Goal: Information Seeking & Learning: Learn about a topic

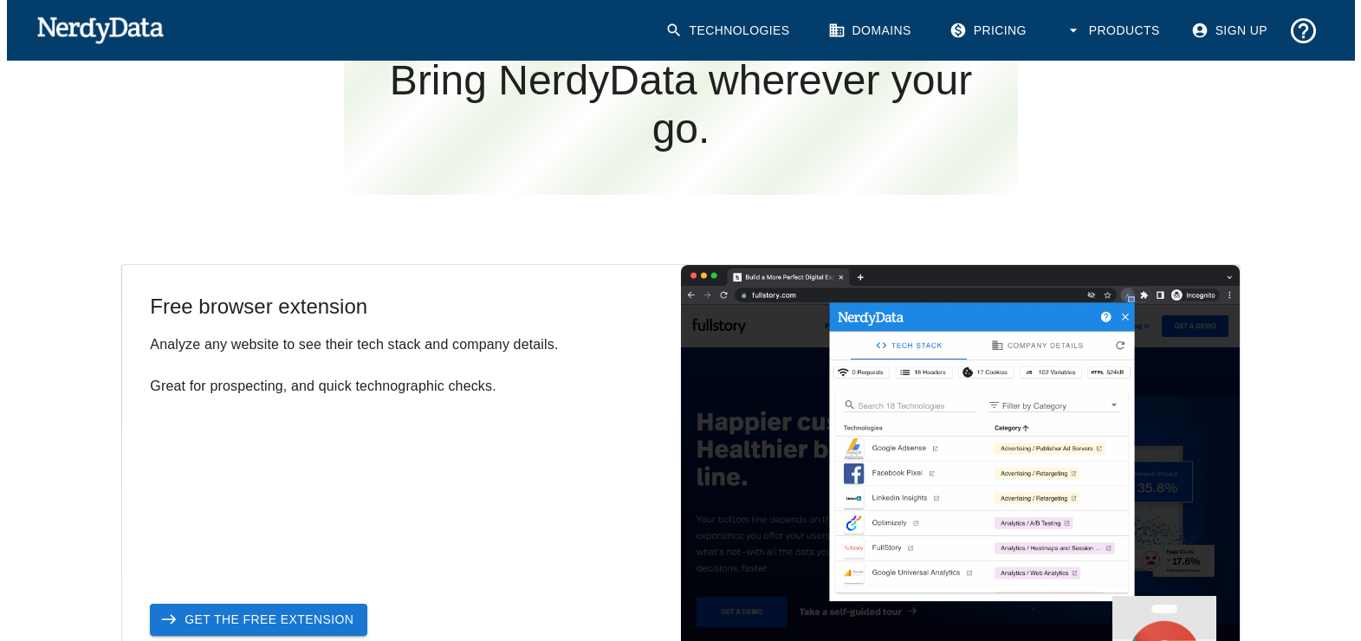
scroll to position [2710, 0]
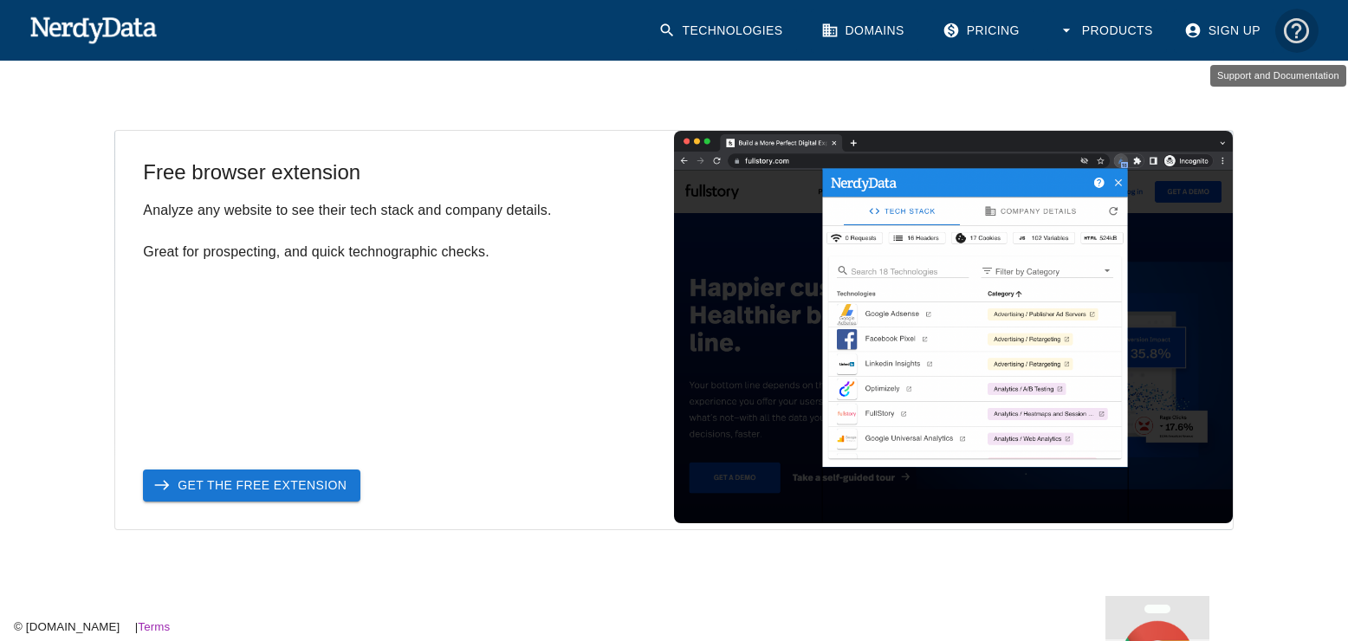
click at [1299, 37] on icon "Support and Documentation" at bounding box center [1296, 31] width 30 height 30
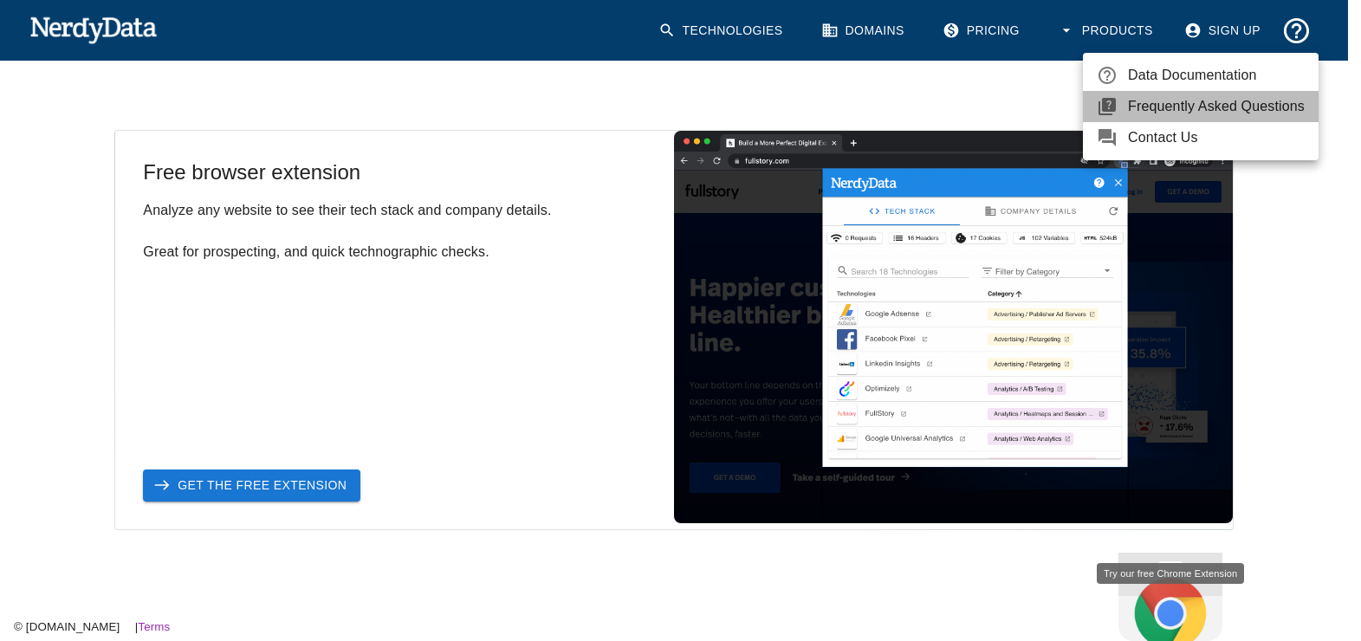
click at [1232, 106] on span "Frequently Asked Questions" at bounding box center [1216, 106] width 177 height 21
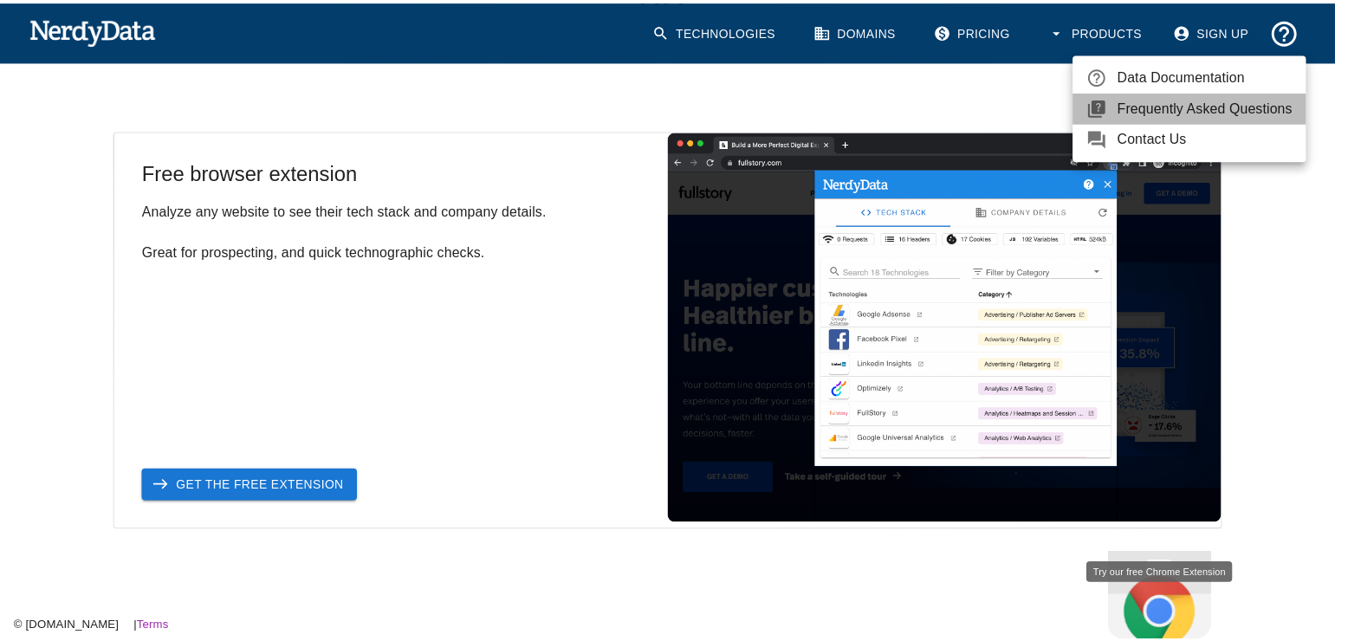
scroll to position [2674, 0]
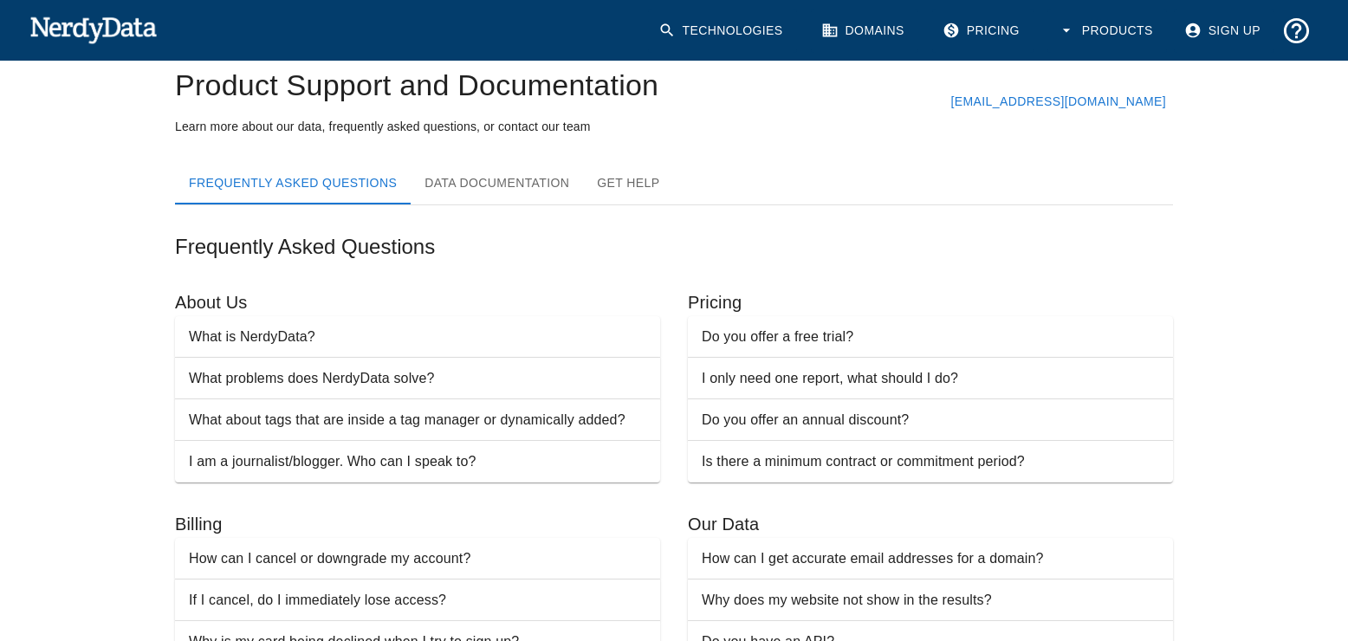
scroll to position [87, 0]
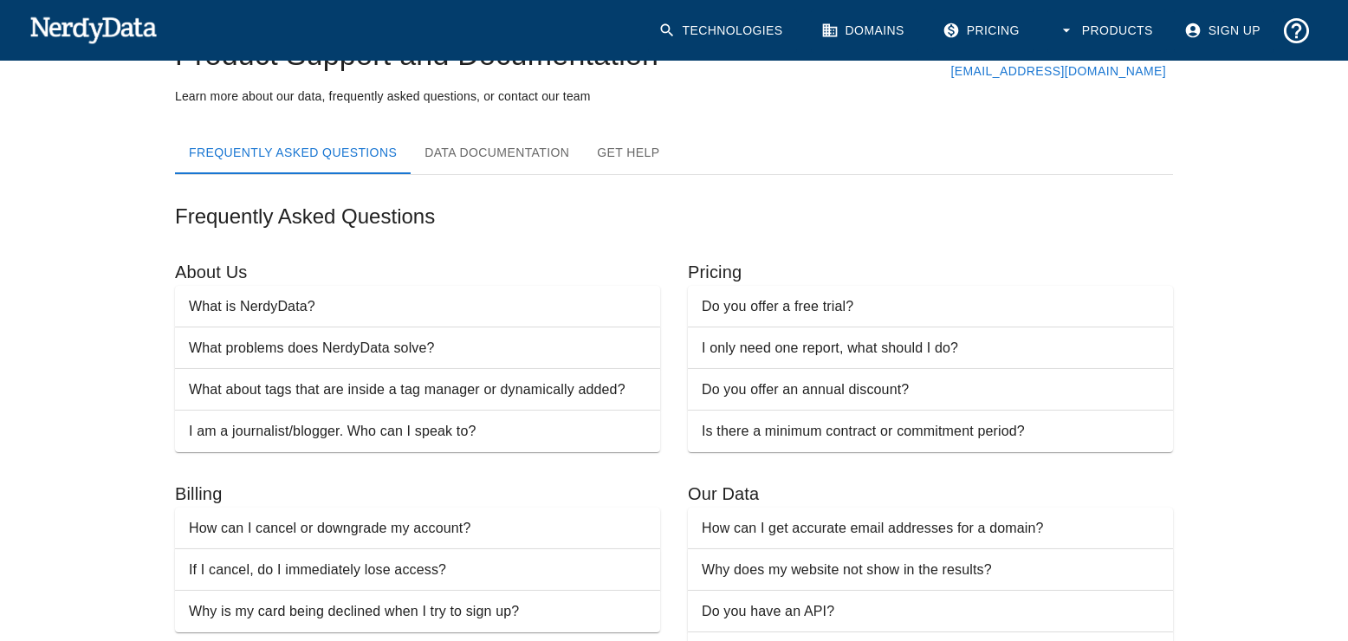
click at [448, 314] on span "What is NerdyData?" at bounding box center [417, 306] width 457 height 21
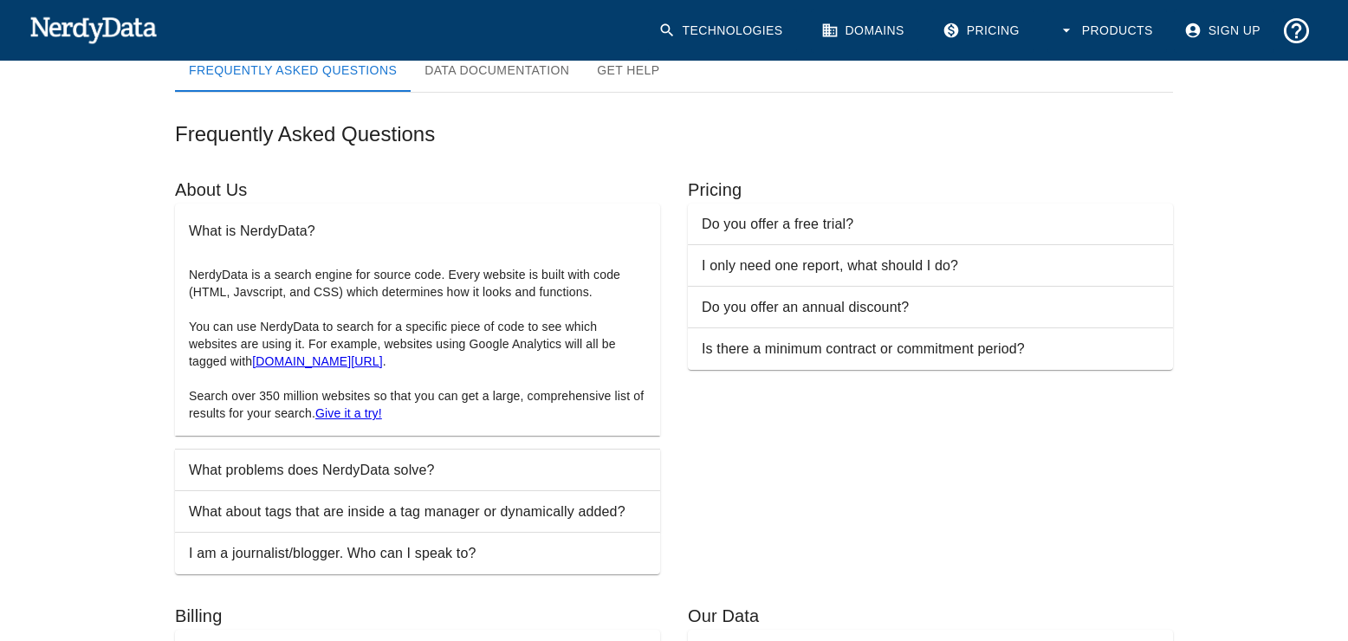
scroll to position [173, 0]
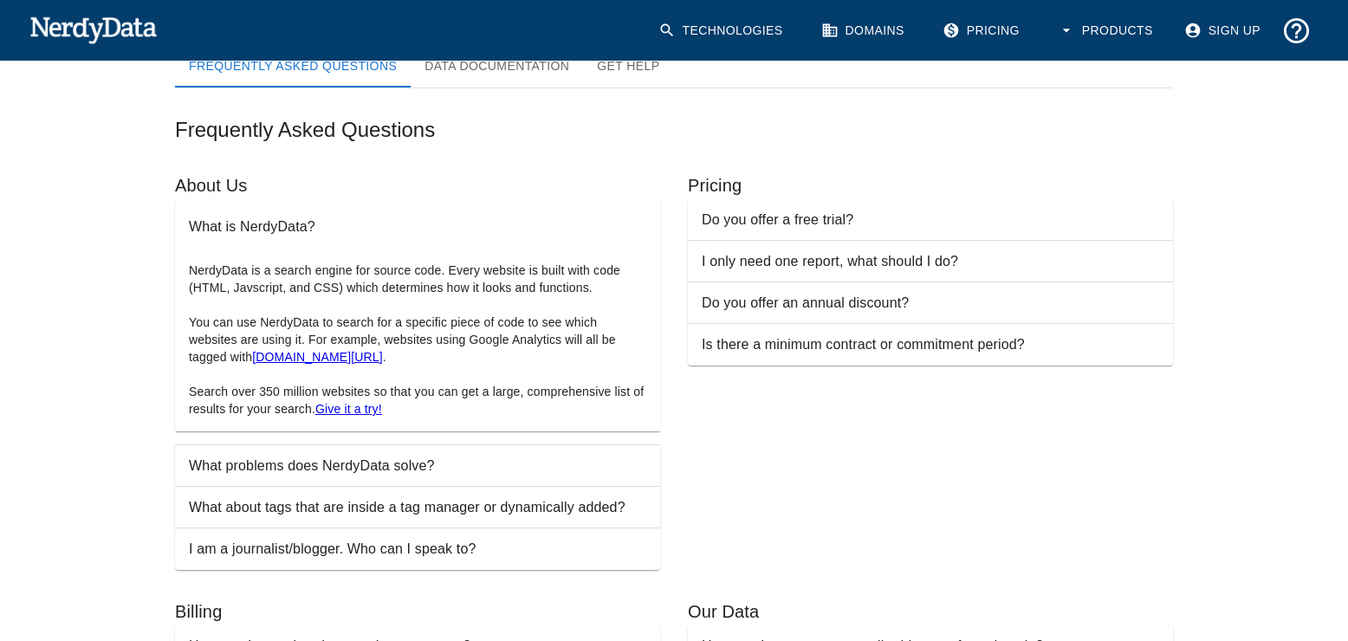
click at [588, 464] on span "What problems does NerdyData solve?" at bounding box center [417, 466] width 457 height 21
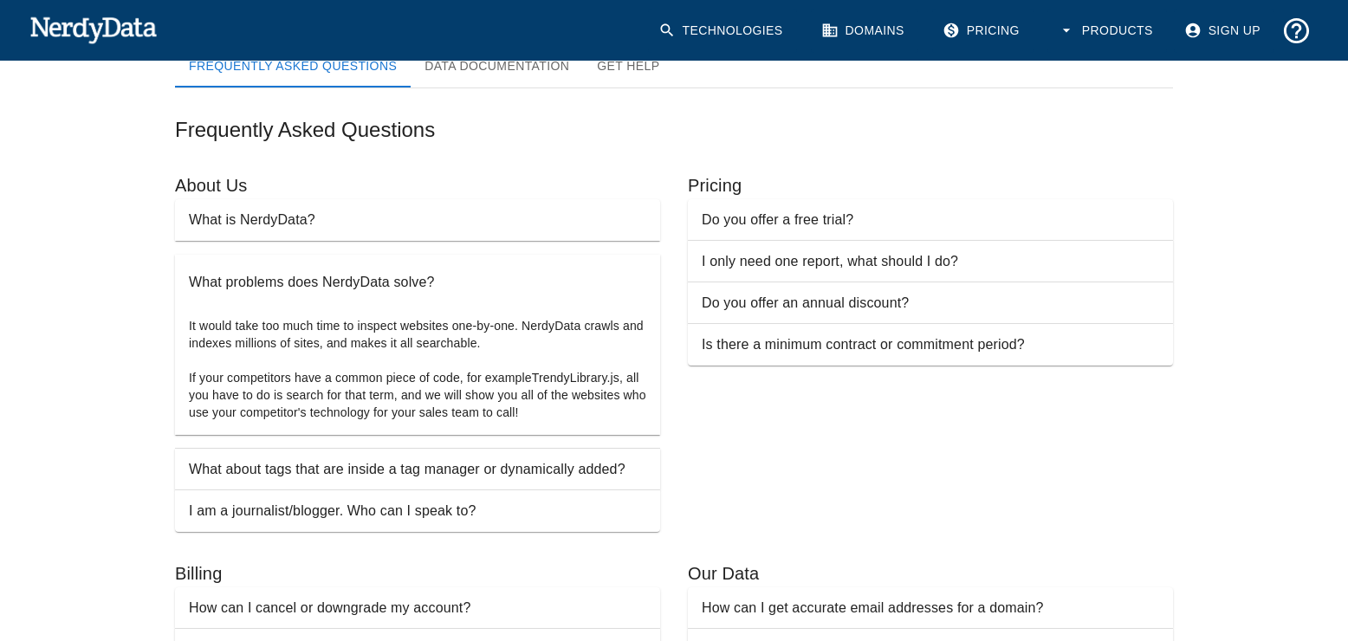
click at [614, 463] on p "What about tags that are inside a tag manager or dynamically added?" at bounding box center [407, 469] width 436 height 21
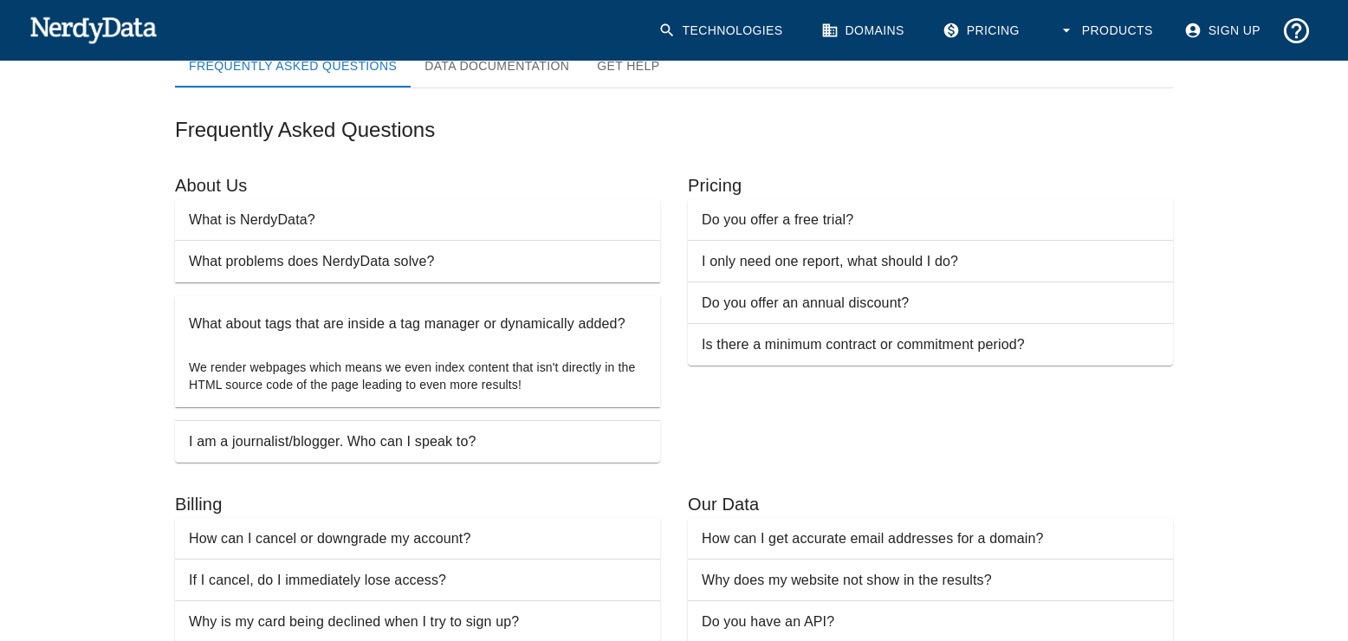
click at [625, 443] on span "I am a journalist/blogger. Who can I speak to?" at bounding box center [417, 441] width 457 height 21
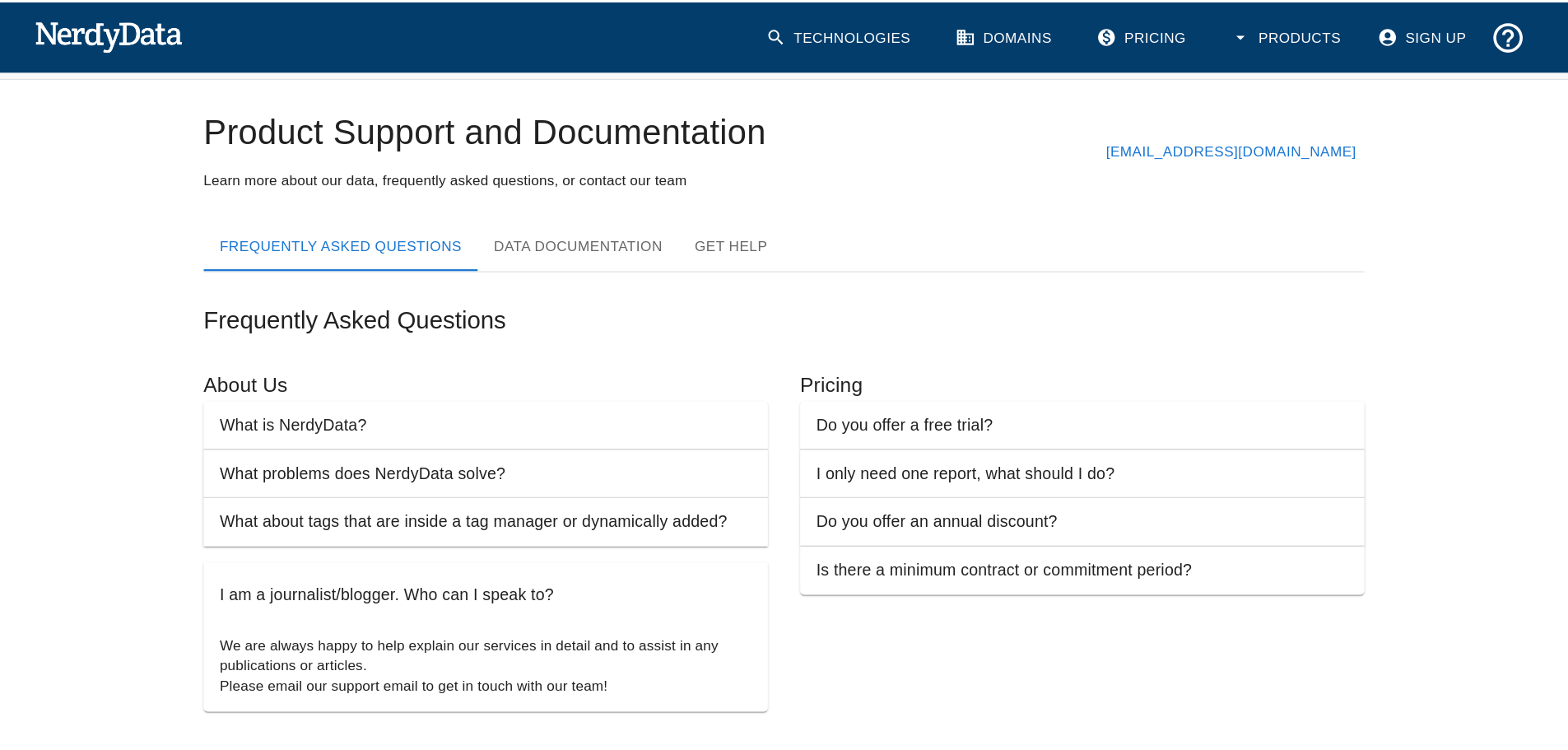
scroll to position [0, 0]
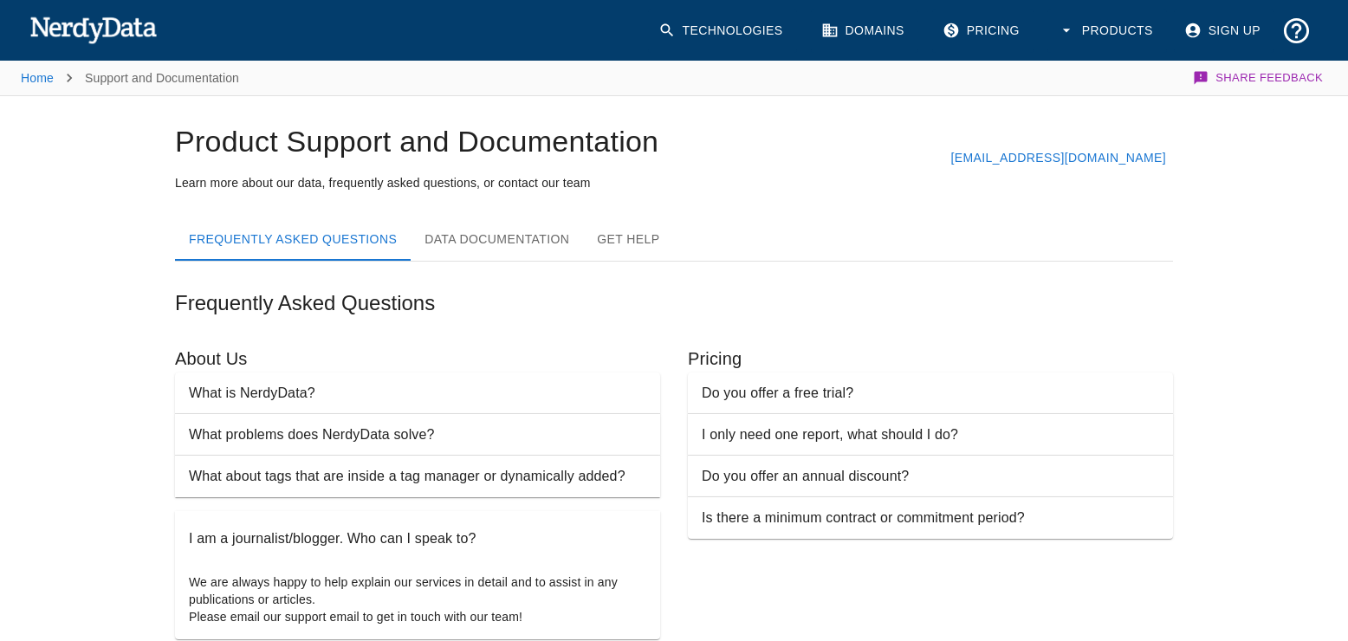
click at [105, 21] on img at bounding box center [92, 29] width 127 height 35
